Goal: Task Accomplishment & Management: Manage account settings

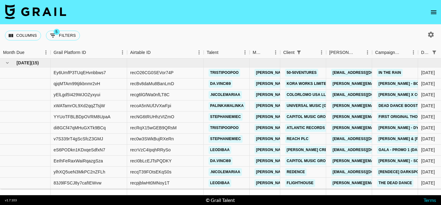
click at [430, 10] on icon "open drawer" at bounding box center [433, 12] width 7 height 7
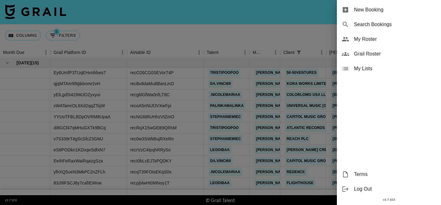
click at [378, 36] on span "My Roster" at bounding box center [395, 39] width 82 height 7
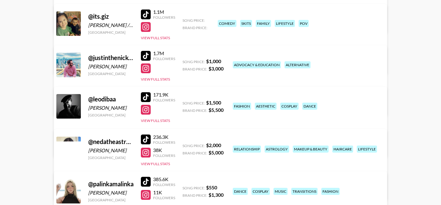
scroll to position [214, 0]
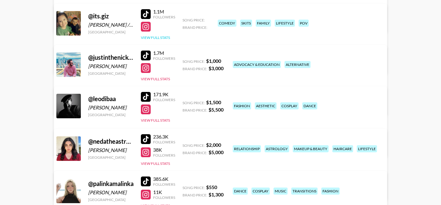
click at [159, 38] on button "View Full Stats" at bounding box center [155, 37] width 29 height 5
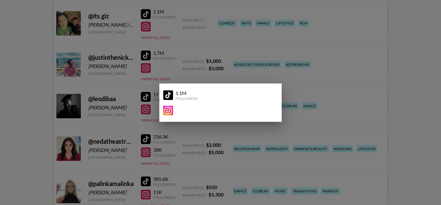
click at [130, 32] on div at bounding box center [220, 102] width 441 height 205
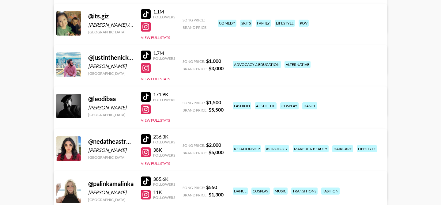
click at [223, 61] on link "View/Edit Details" at bounding box center [144, 64] width 158 height 6
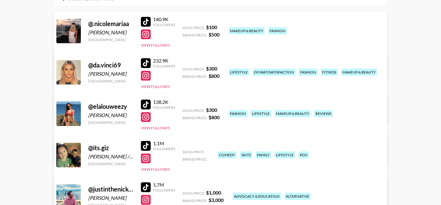
scroll to position [0, 0]
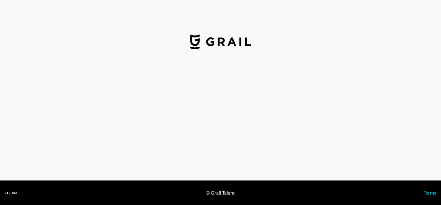
select select "USD"
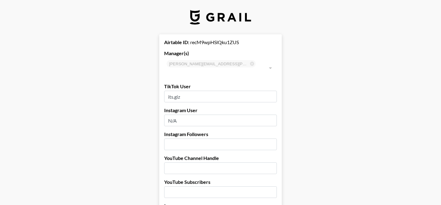
drag, startPoint x: 186, startPoint y: 108, endPoint x: 198, endPoint y: 111, distance: 12.4
click at [198, 115] on input "N/A" at bounding box center [220, 121] width 113 height 12
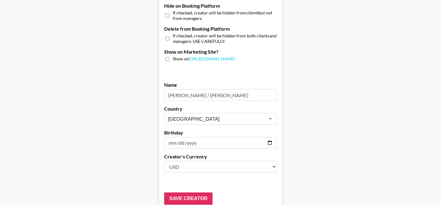
scroll to position [626, 0]
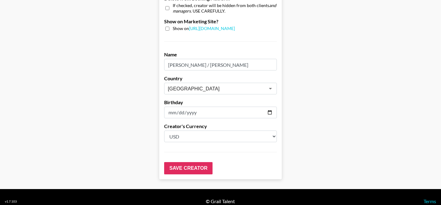
click at [270, 107] on input "2025-10-06" at bounding box center [220, 113] width 113 height 12
type input "2003-10-06"
click at [186, 162] on input "Save Creator" at bounding box center [188, 168] width 48 height 12
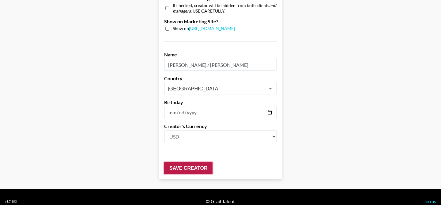
scroll to position [646, 0]
click at [179, 162] on input "Save Creator" at bounding box center [188, 168] width 48 height 12
